Goal: Check status: Check status

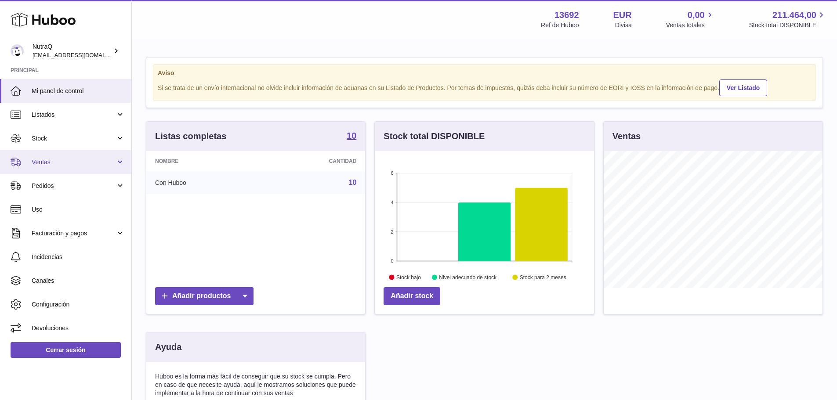
scroll to position [137, 219]
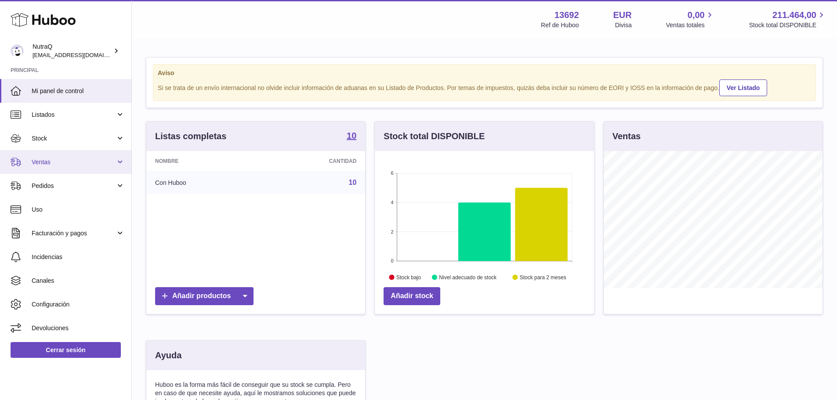
click at [68, 166] on span "Ventas" at bounding box center [74, 162] width 84 height 8
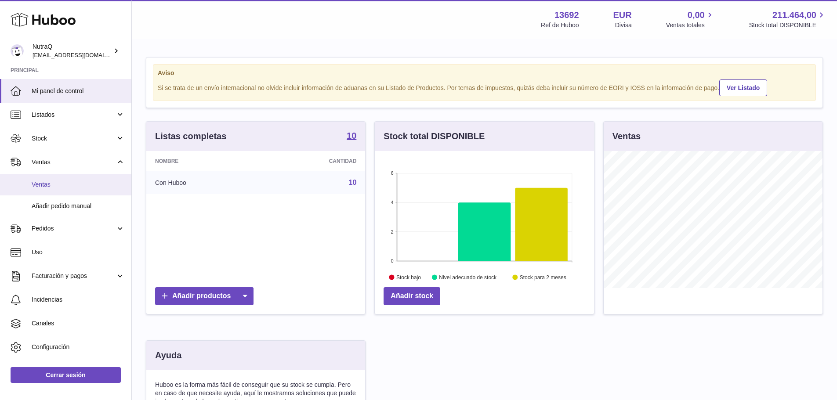
click at [66, 185] on span "Ventas" at bounding box center [78, 185] width 93 height 8
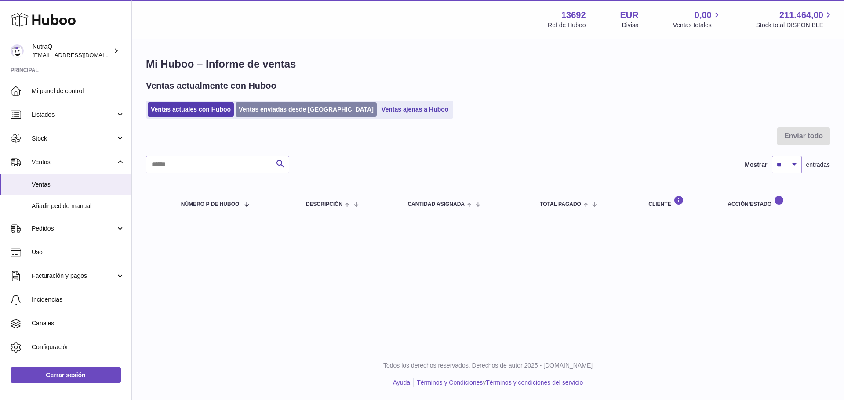
click at [269, 109] on link "Ventas enviadas desde [GEOGRAPHIC_DATA]" at bounding box center [306, 109] width 141 height 15
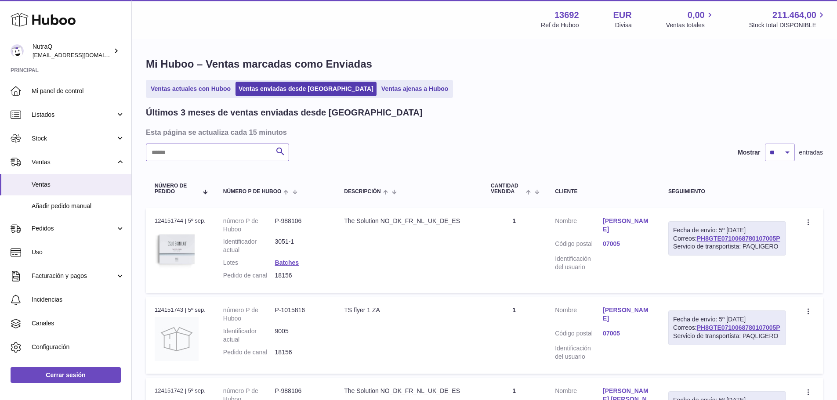
click at [241, 156] on input "text" at bounding box center [217, 153] width 143 height 18
paste input "*****"
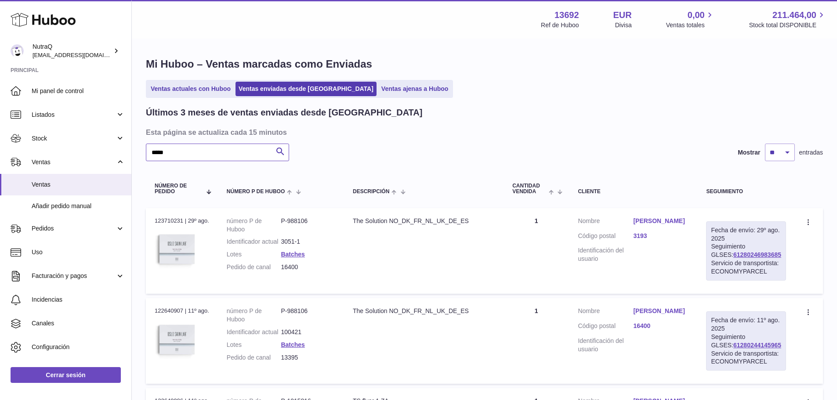
type input "*****"
click at [658, 220] on link "Berglind Ruiz Martinez" at bounding box center [660, 221] width 55 height 8
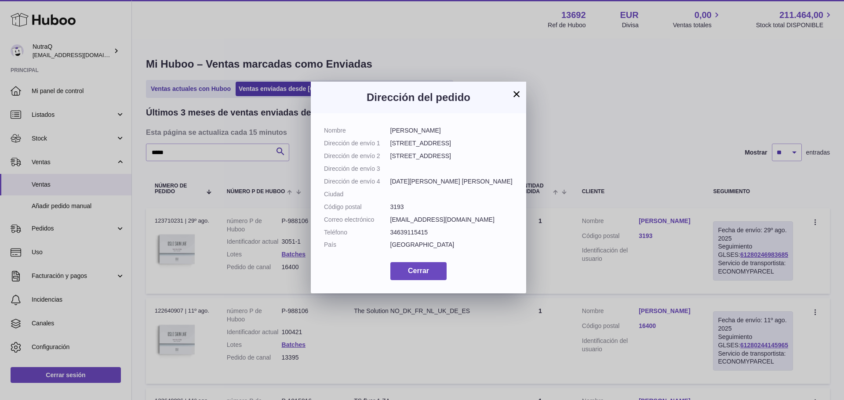
click at [514, 94] on button "×" at bounding box center [516, 94] width 11 height 11
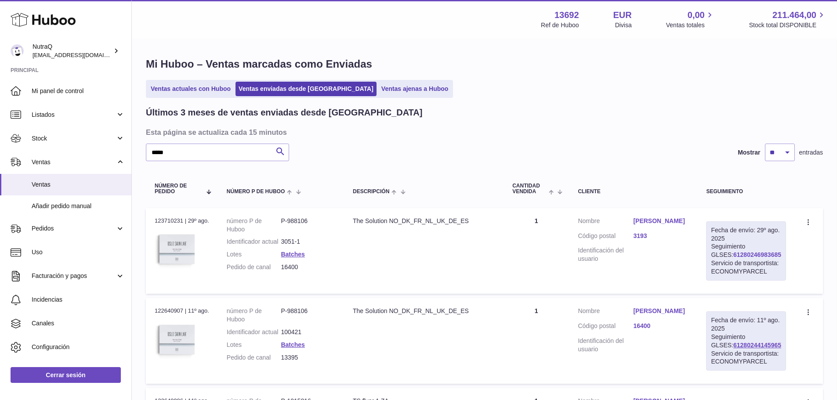
drag, startPoint x: 775, startPoint y: 255, endPoint x: 721, endPoint y: 256, distance: 54.1
click at [721, 256] on div "Fecha de envío: 29º ago. 2025 Seguimiento GLSES: 61280246983685 Servicio de tra…" at bounding box center [746, 250] width 80 height 59
copy link "61280246983685"
